Goal: Task Accomplishment & Management: Manage account settings

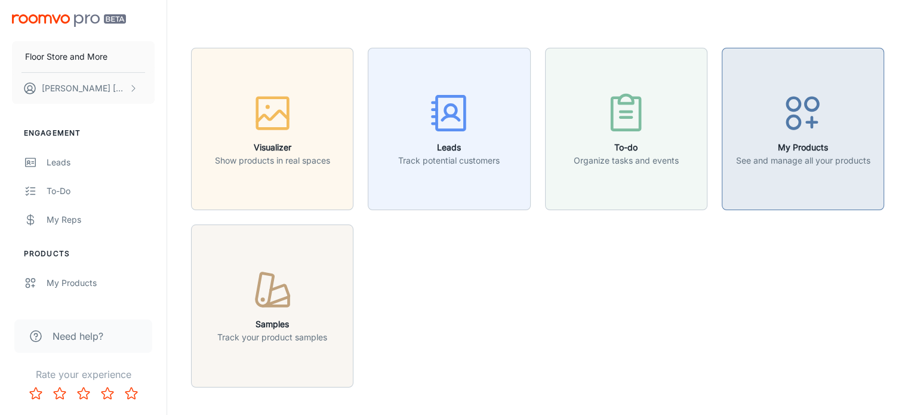
click at [821, 138] on div "button" at bounding box center [802, 116] width 134 height 50
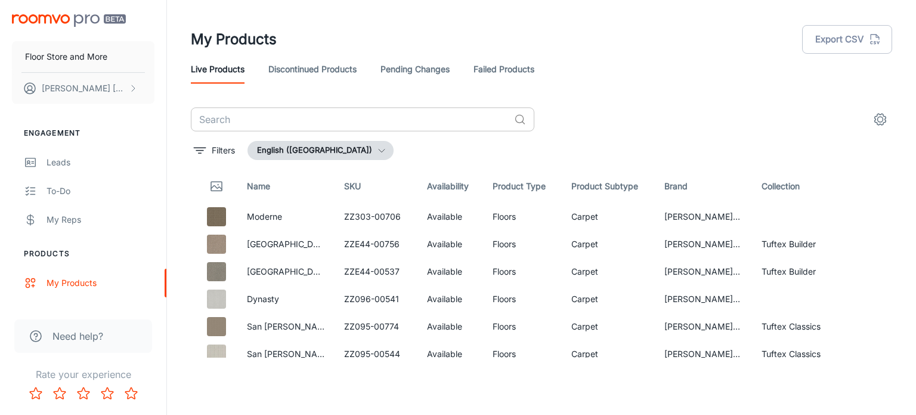
click at [310, 122] on input "text" at bounding box center [350, 119] width 319 height 24
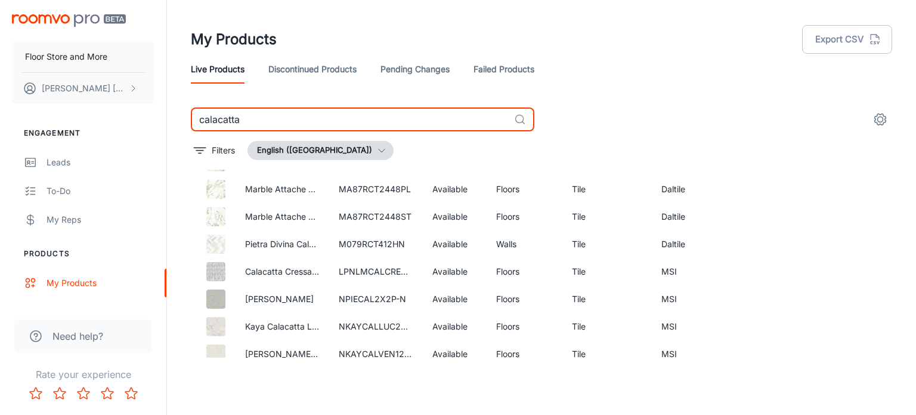
scroll to position [358, 0]
click at [246, 115] on input "calacatta" at bounding box center [350, 119] width 319 height 24
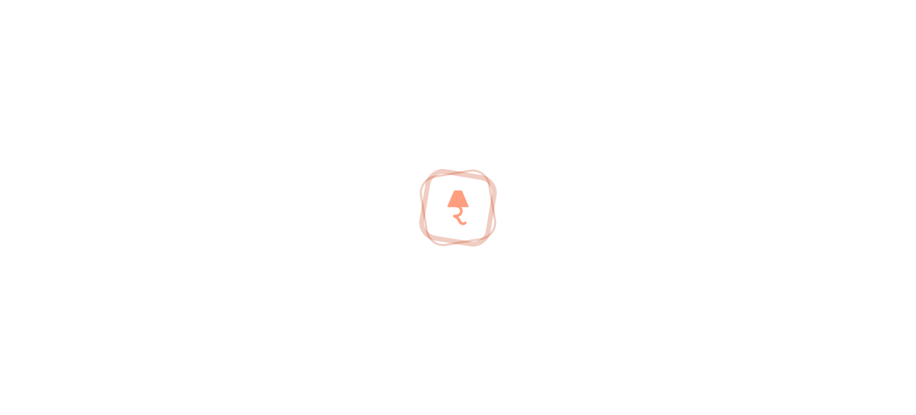
scroll to position [43, 0]
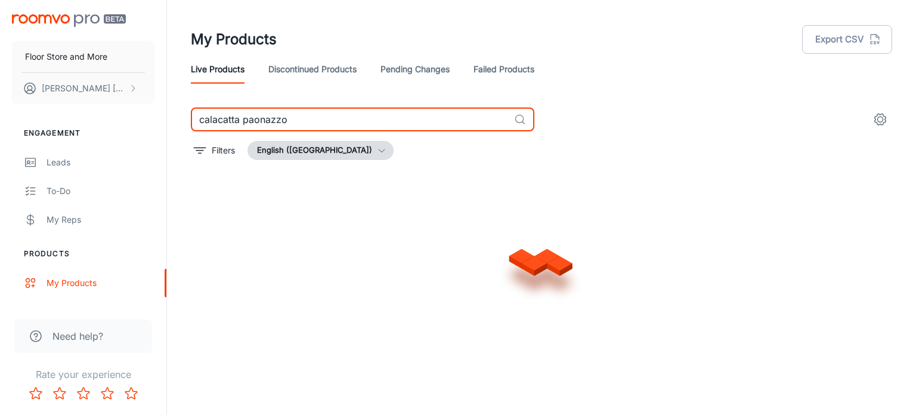
type input "calacatta paonazzo"
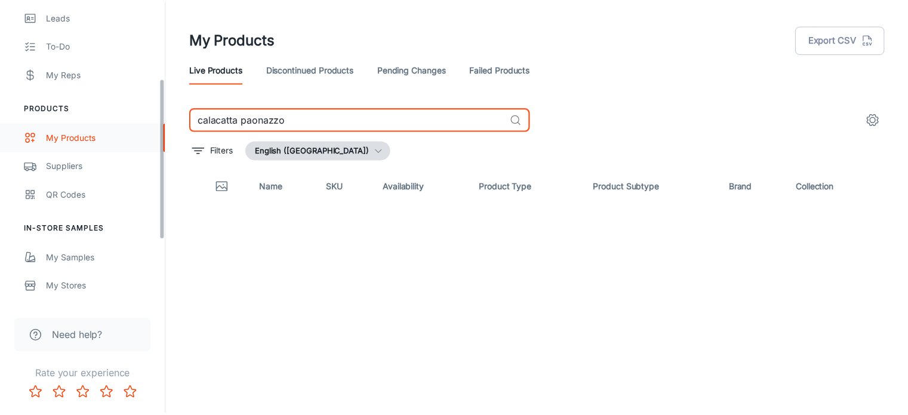
scroll to position [179, 0]
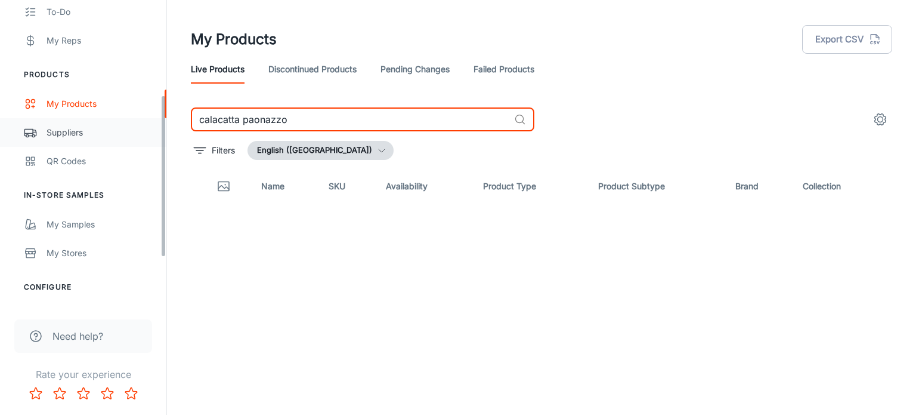
click at [95, 131] on div "Suppliers" at bounding box center [101, 132] width 108 height 13
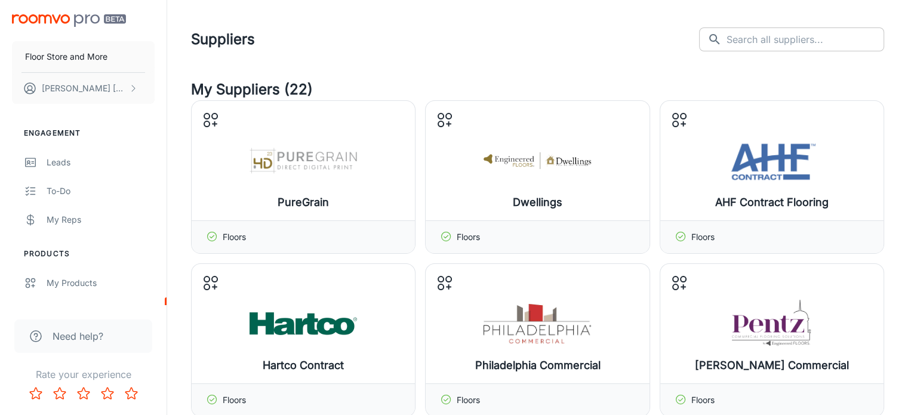
click at [773, 38] on input "text" at bounding box center [805, 39] width 158 height 24
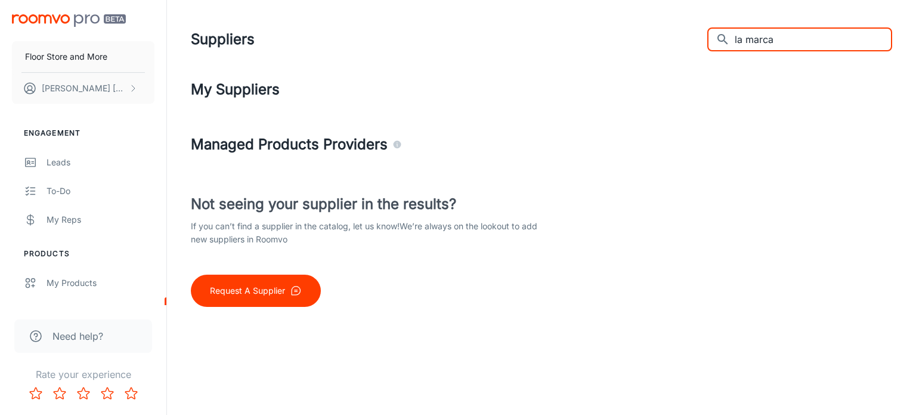
click at [802, 38] on input "la marca" at bounding box center [814, 39] width 158 height 24
type input "stone solutions"
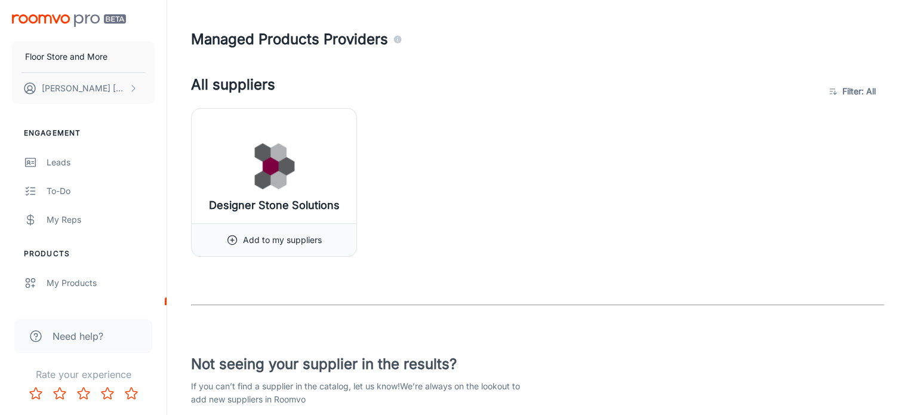
scroll to position [84, 0]
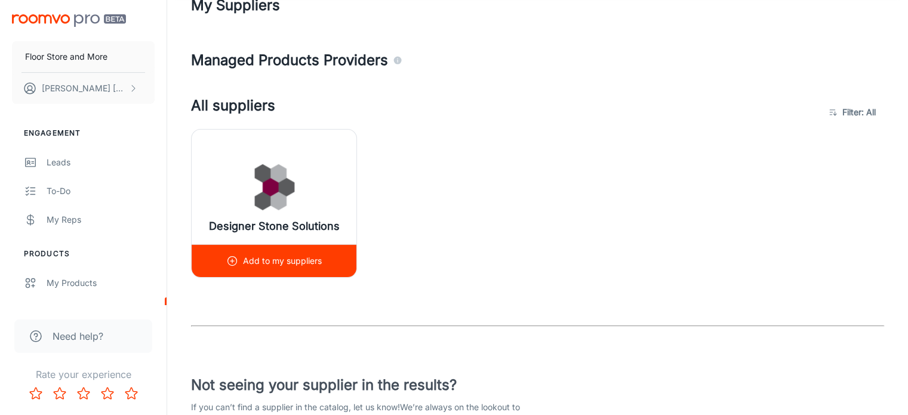
click at [332, 264] on div "Add to my suppliers" at bounding box center [274, 260] width 165 height 33
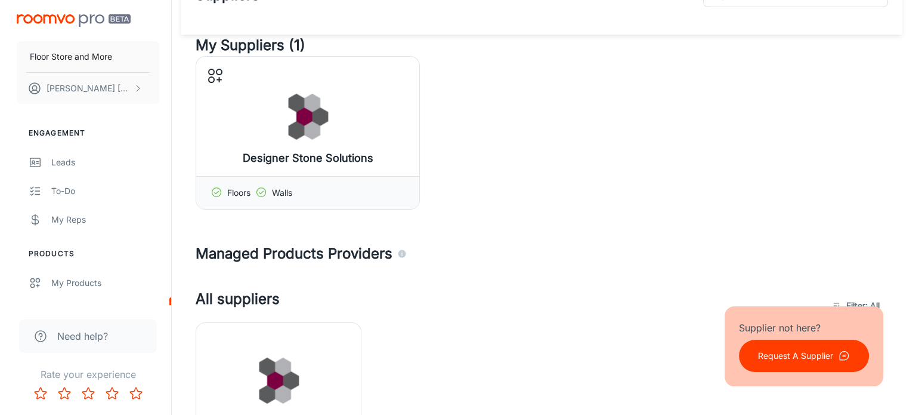
scroll to position [0, 0]
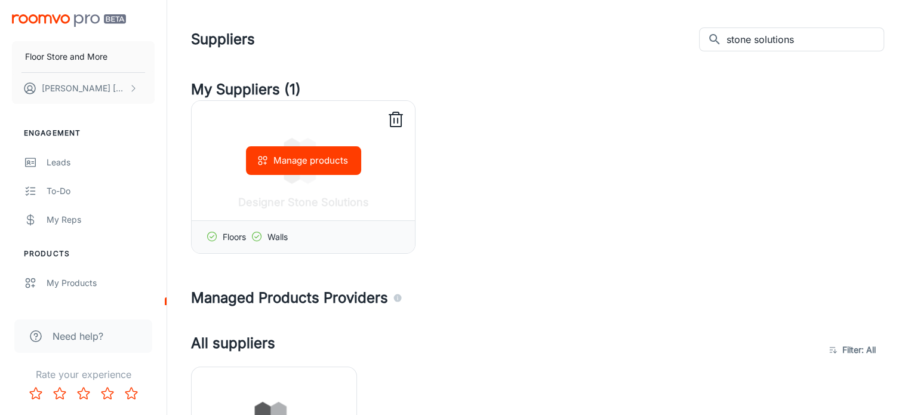
click at [311, 165] on button "Manage products" at bounding box center [303, 160] width 115 height 29
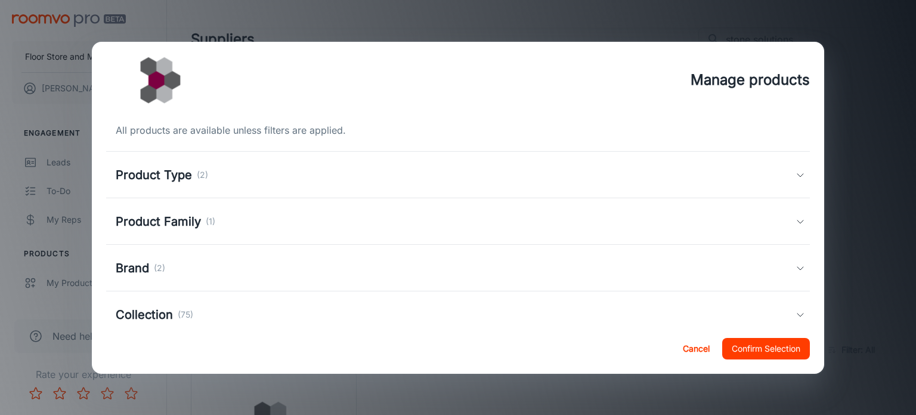
click at [283, 209] on div "Product Family (1)" at bounding box center [458, 221] width 705 height 47
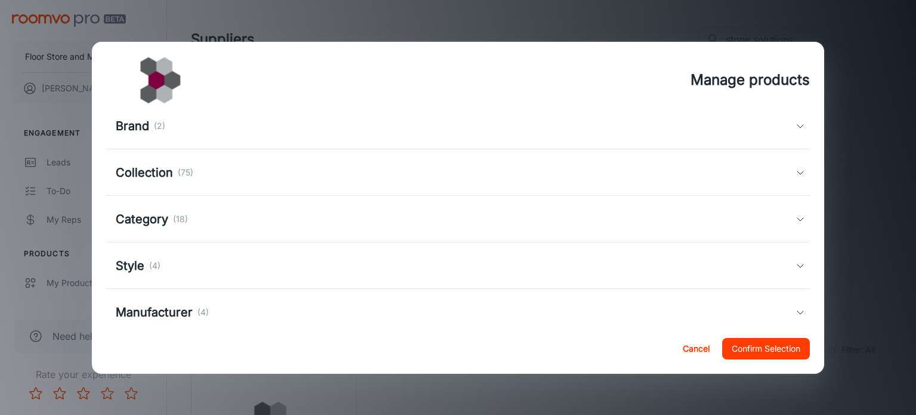
scroll to position [234, 0]
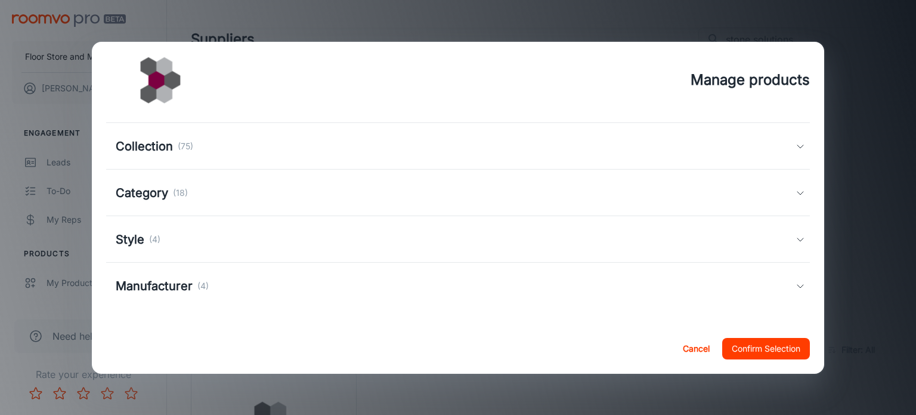
click at [311, 150] on div "Collection (75)" at bounding box center [456, 146] width 681 height 18
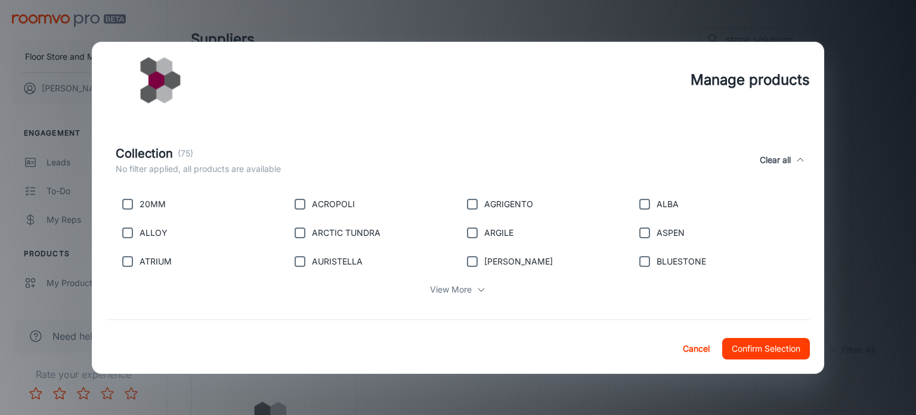
click at [456, 289] on p "View More" at bounding box center [451, 289] width 42 height 13
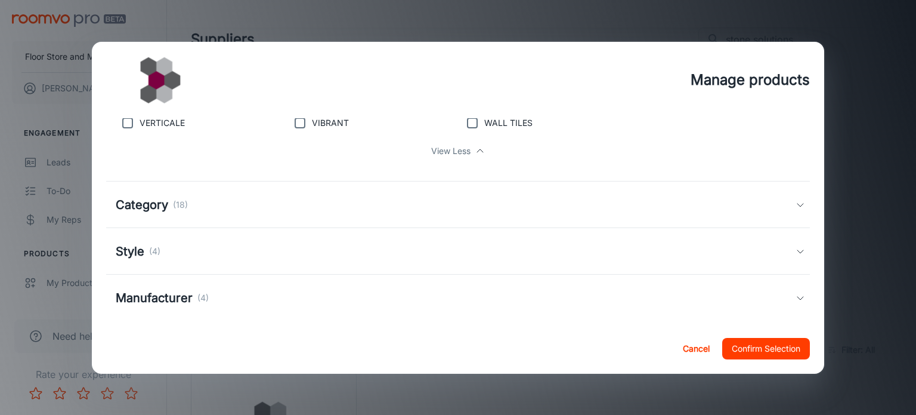
scroll to position [842, 0]
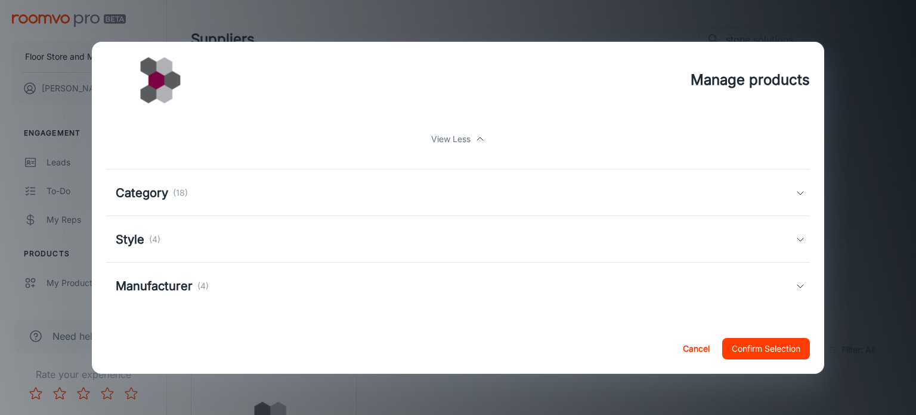
click at [221, 279] on div "Manufacturer (4)" at bounding box center [456, 286] width 681 height 18
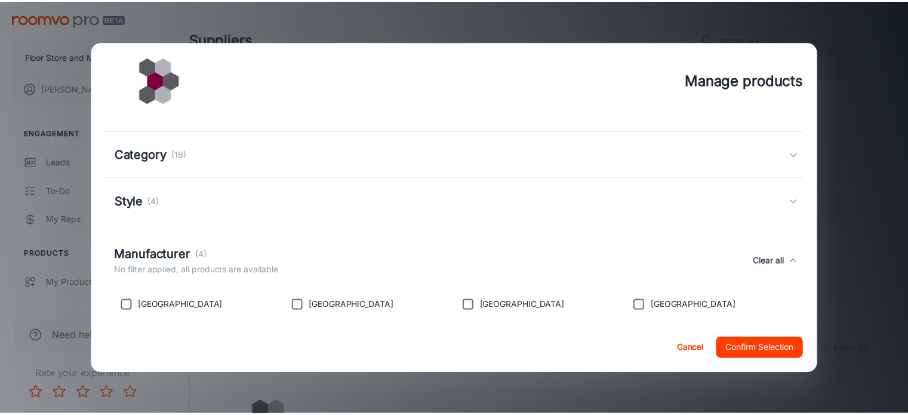
scroll to position [898, 0]
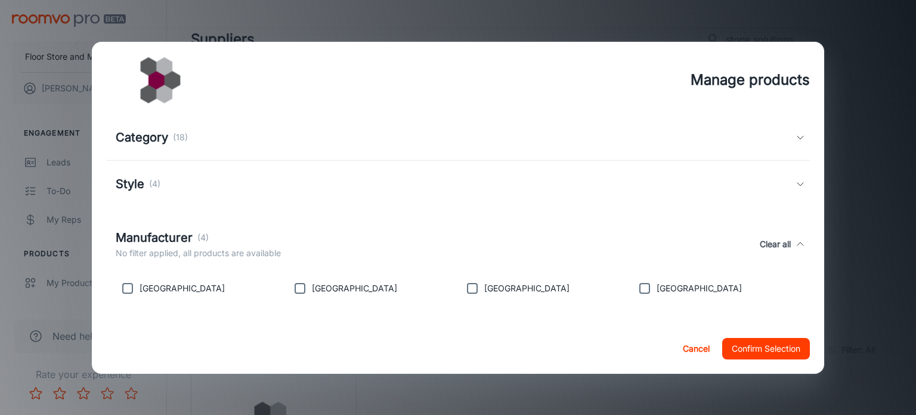
click at [678, 348] on button "Cancel" at bounding box center [696, 348] width 38 height 21
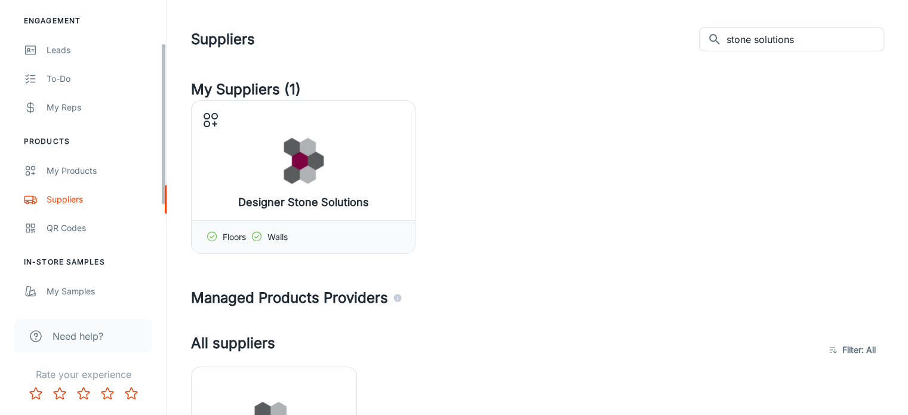
scroll to position [119, 0]
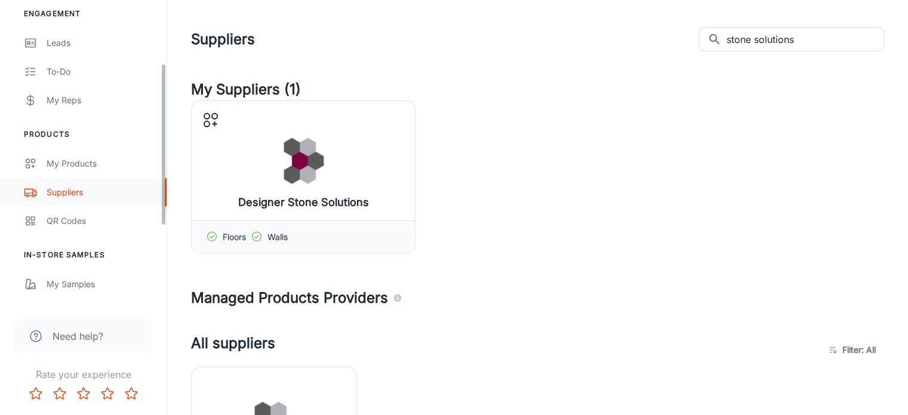
drag, startPoint x: 91, startPoint y: 189, endPoint x: 116, endPoint y: 184, distance: 26.1
click at [91, 189] on div "Suppliers" at bounding box center [101, 192] width 108 height 13
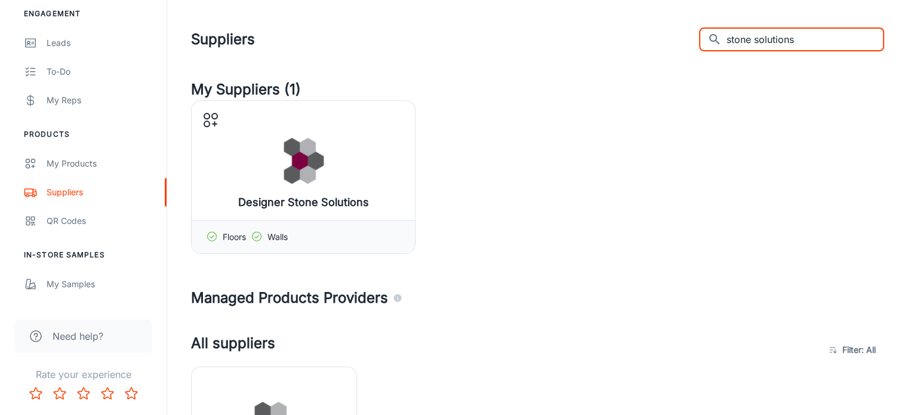
click at [838, 42] on input "stone solutions" at bounding box center [805, 39] width 158 height 24
click at [839, 42] on input "stone solutions" at bounding box center [805, 39] width 158 height 24
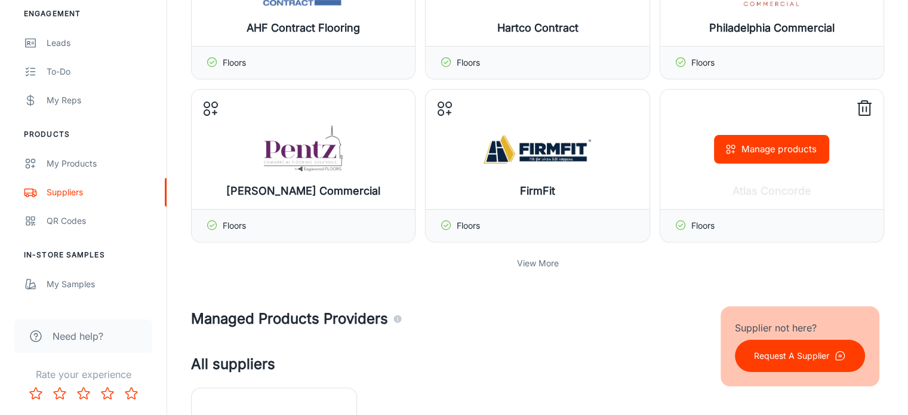
scroll to position [358, 0]
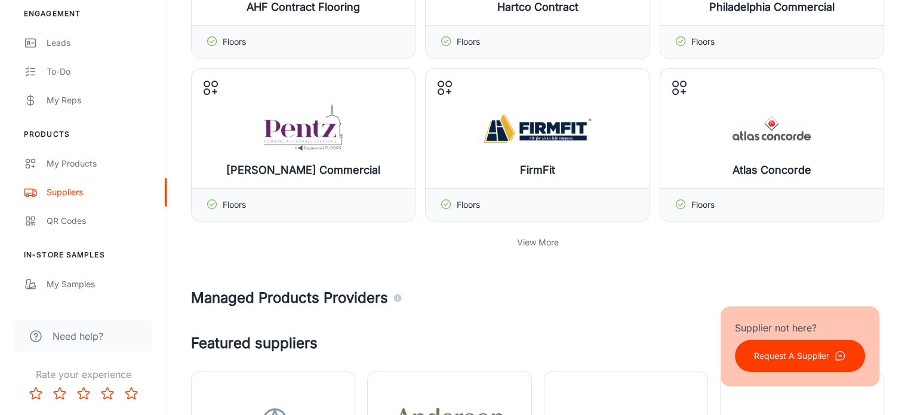
click at [545, 243] on p "View More" at bounding box center [538, 242] width 42 height 13
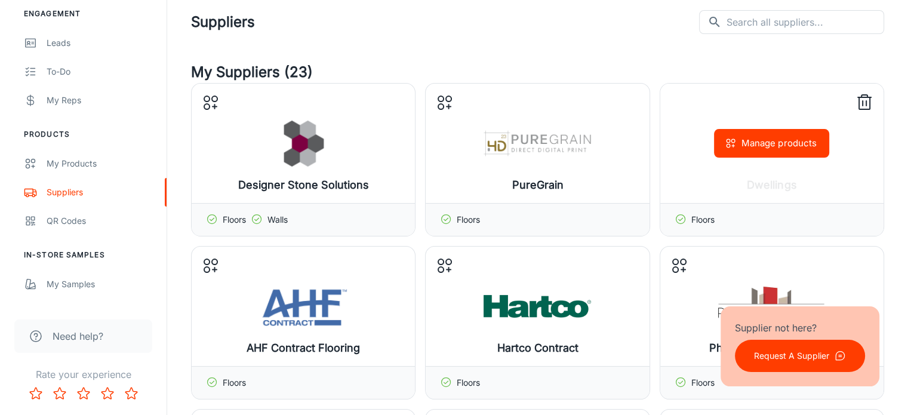
scroll to position [0, 0]
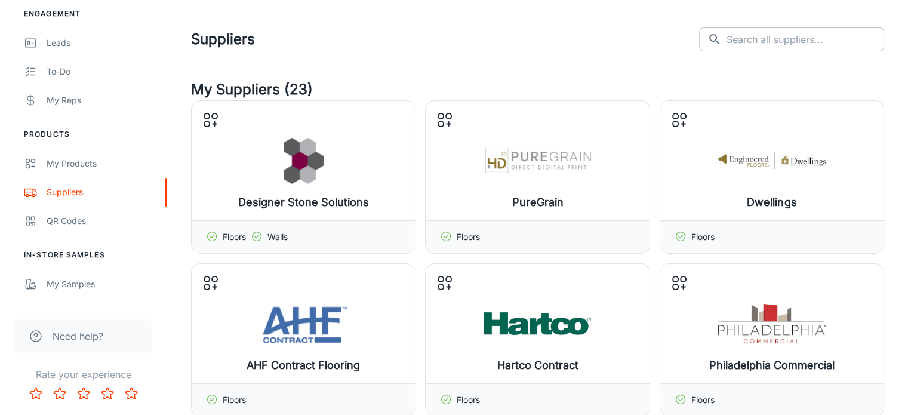
click at [753, 38] on input "text" at bounding box center [805, 39] width 158 height 24
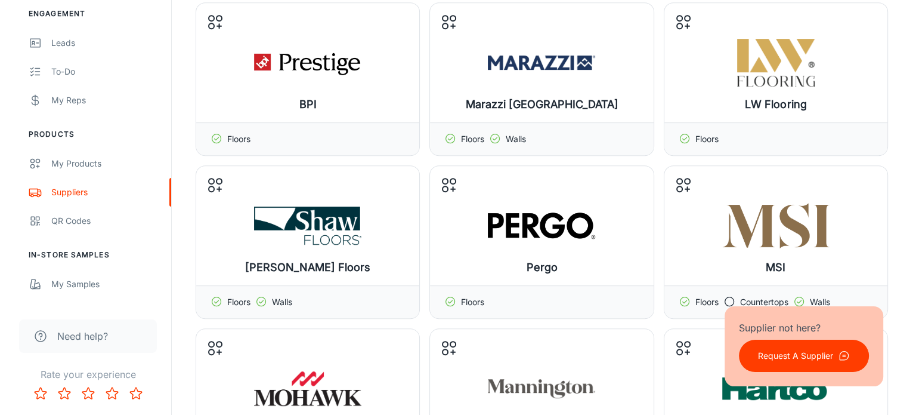
scroll to position [537, 0]
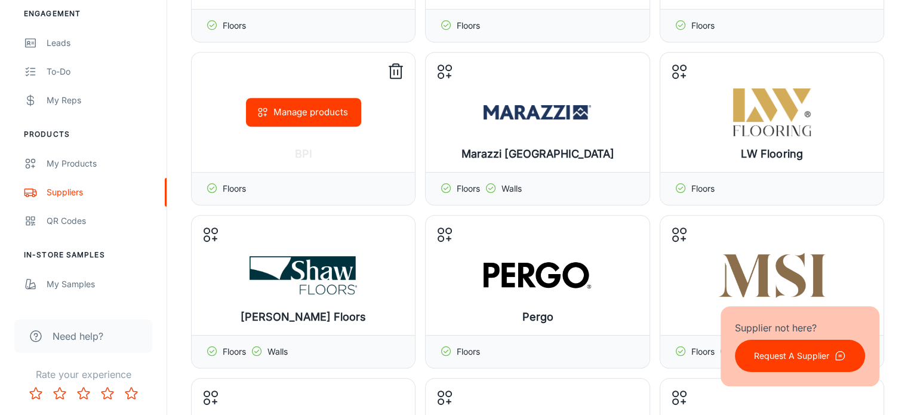
click at [311, 107] on button "Manage products" at bounding box center [303, 112] width 115 height 29
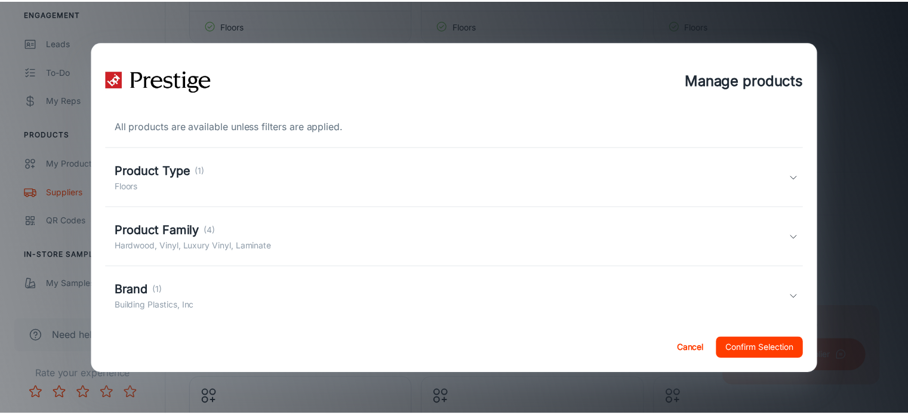
scroll to position [0, 0]
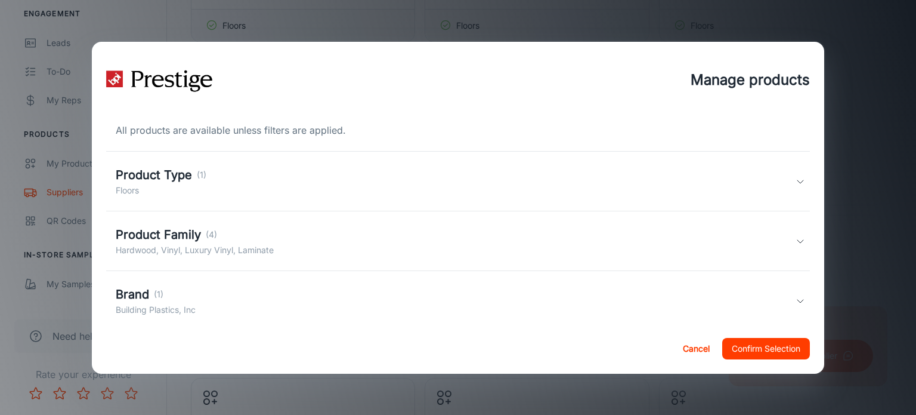
click at [690, 343] on button "Cancel" at bounding box center [696, 348] width 38 height 21
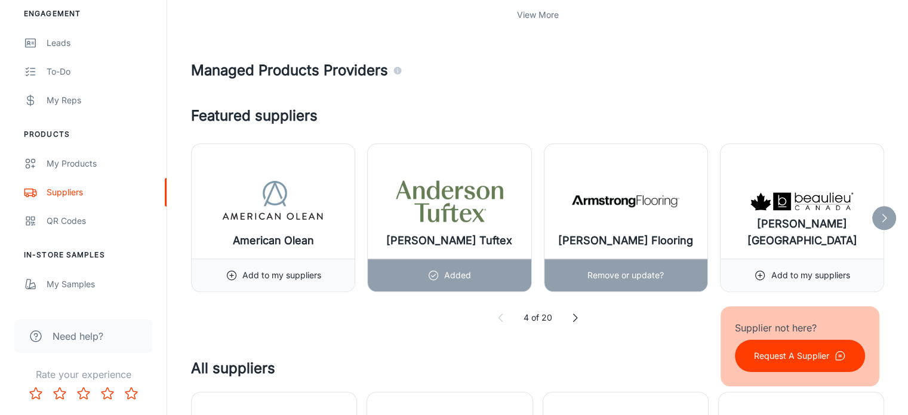
scroll to position [1134, 0]
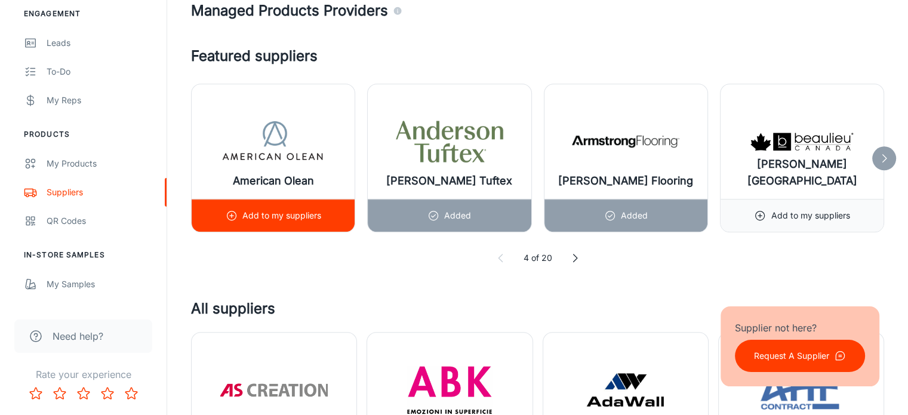
click at [320, 221] on div "Add to my suppliers" at bounding box center [273, 215] width 95 height 32
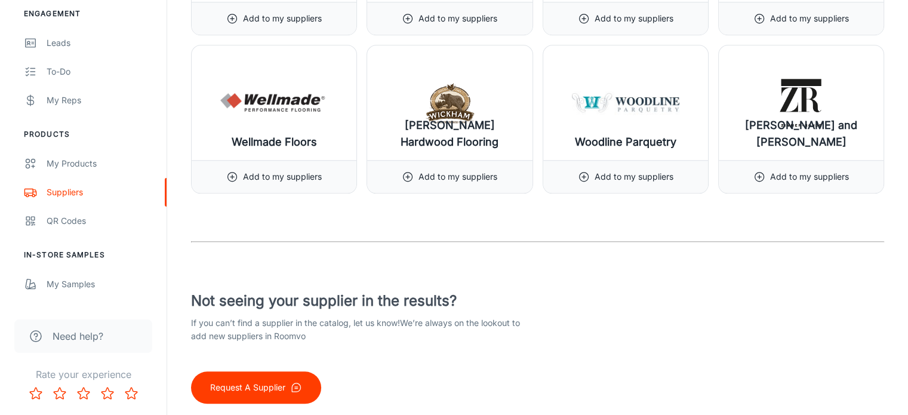
scroll to position [14863, 0]
